Goal: Register for event/course

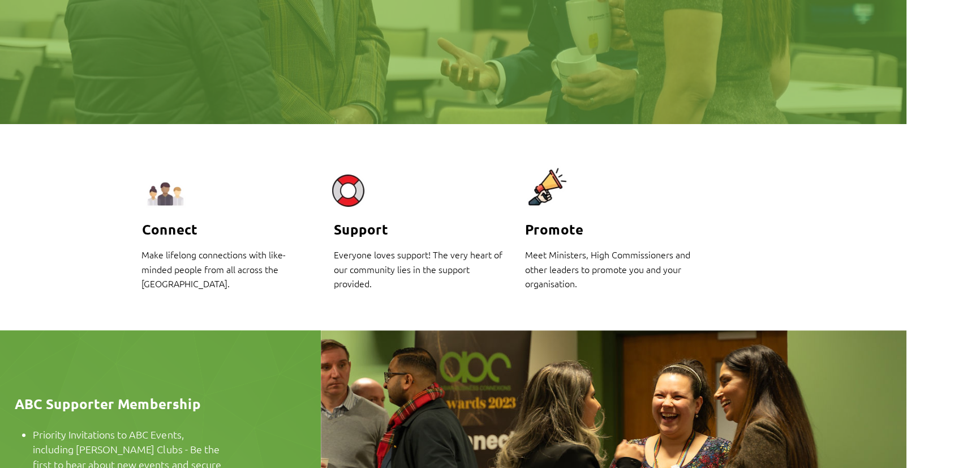
scroll to position [152, 70]
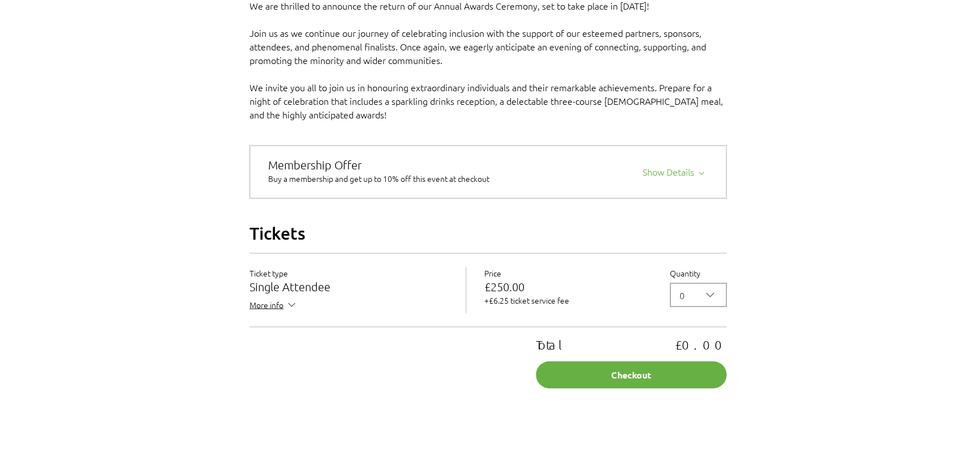
scroll to position [823, 0]
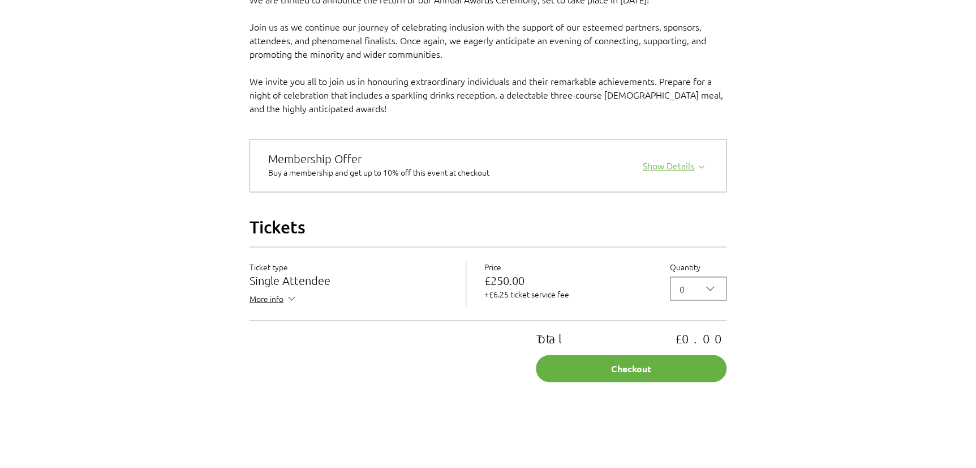
click at [693, 172] on div "Show Details" at bounding box center [675, 164] width 65 height 16
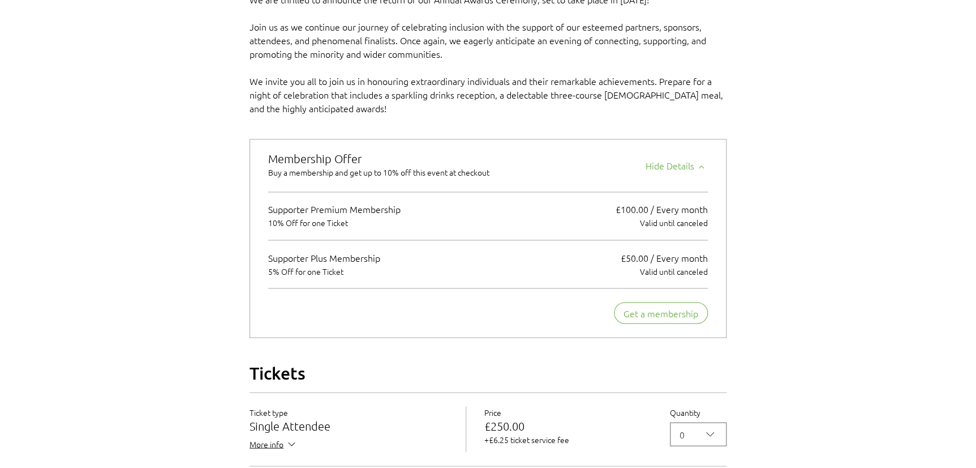
click at [191, 141] on div "2025 Annual ABC Awards Dinner" at bounding box center [488, 62] width 976 height 1585
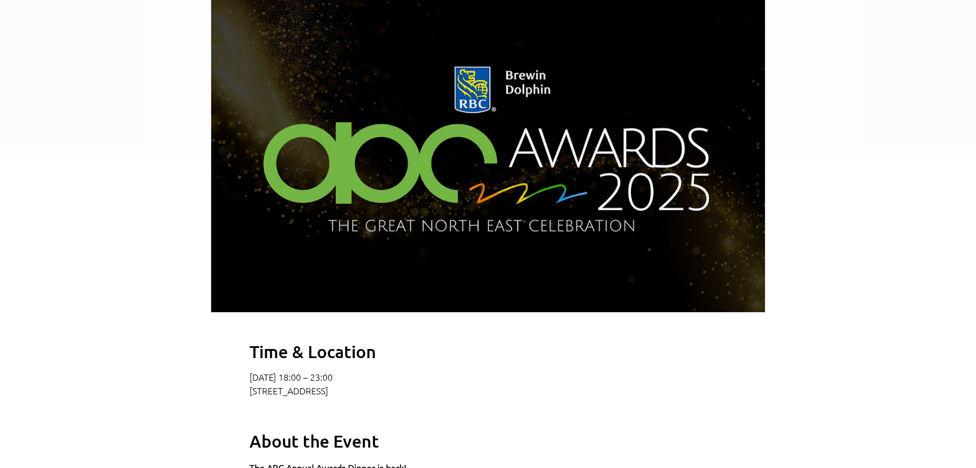
scroll to position [360, 0]
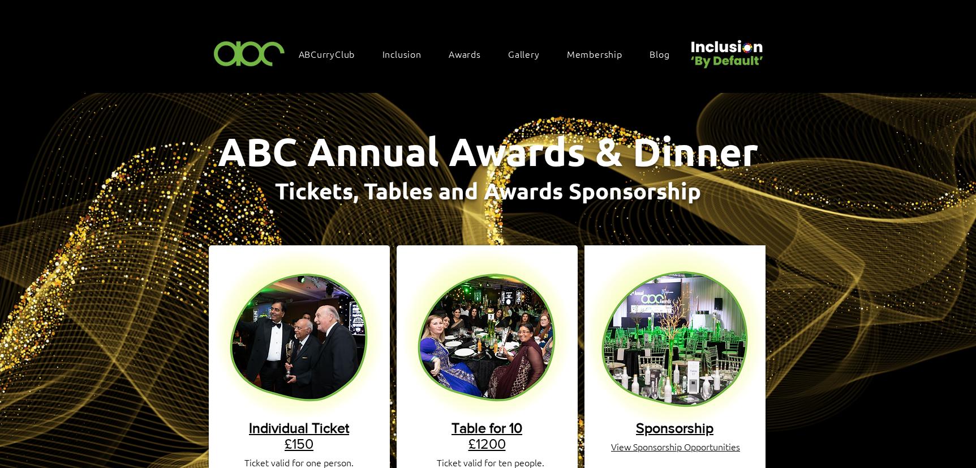
scroll to position [257, 0]
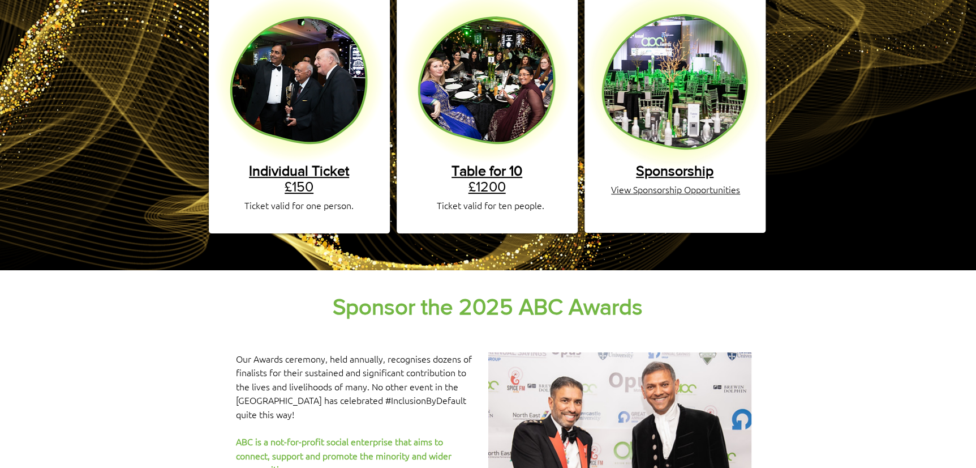
click at [300, 170] on link "Individual Ticket £150" at bounding box center [299, 178] width 100 height 32
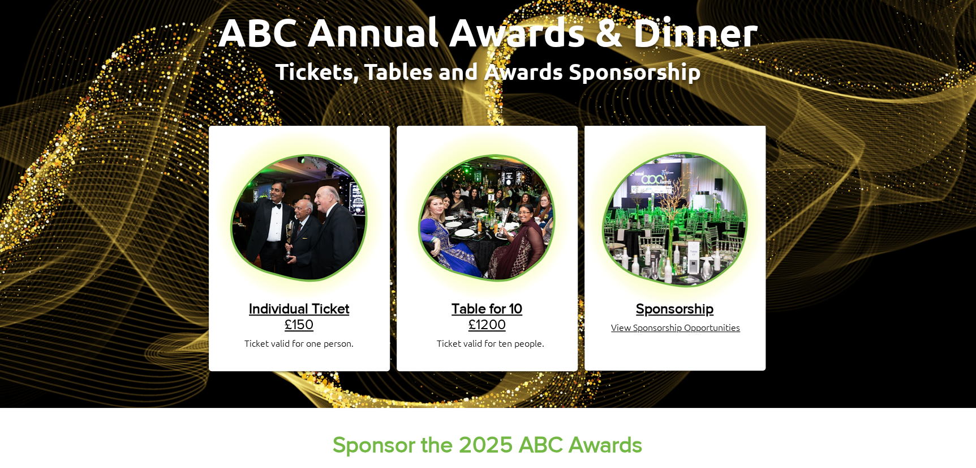
scroll to position [102, 0]
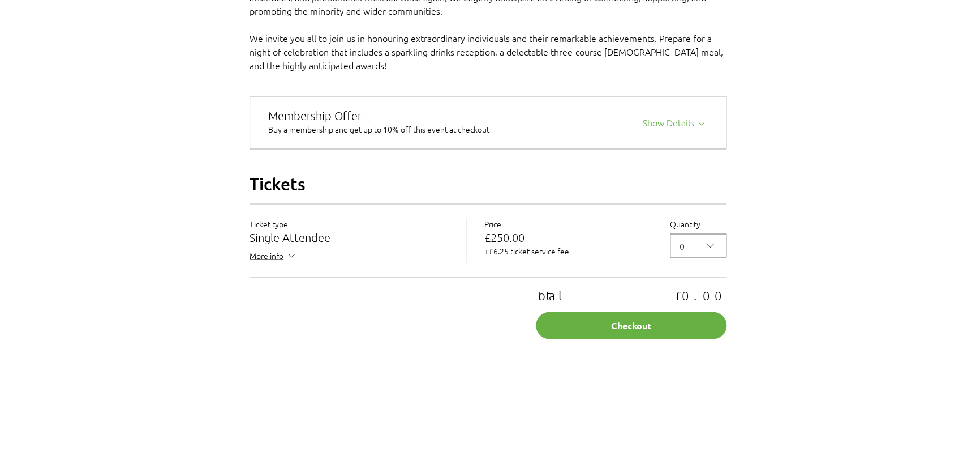
scroll to position [875, 0]
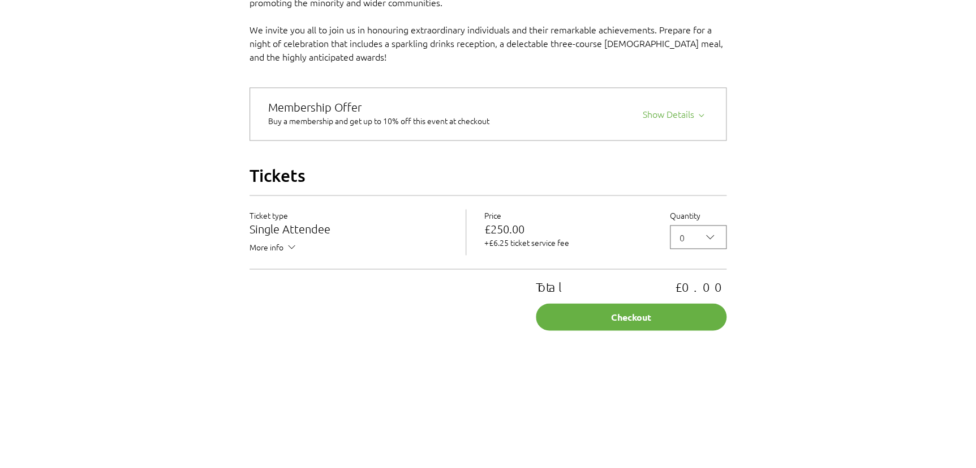
click at [258, 255] on span "More info" at bounding box center [274, 248] width 48 height 14
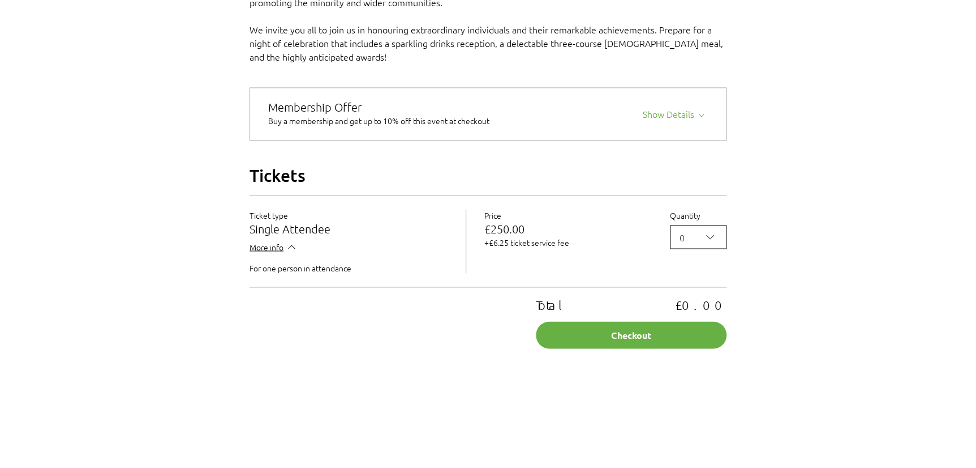
click at [712, 243] on icon "2025 Annual ABC Awards Dinner" at bounding box center [711, 237] width 14 height 14
click at [699, 319] on span "2" at bounding box center [699, 313] width 42 height 14
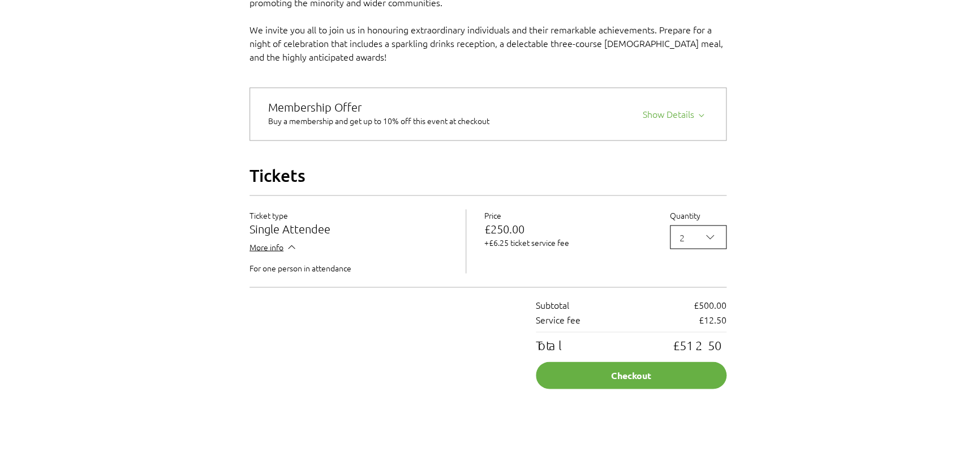
click at [711, 243] on icon "2025 Annual ABC Awards Dinner" at bounding box center [711, 237] width 14 height 14
click at [688, 274] on span "0" at bounding box center [699, 267] width 42 height 14
